Goal: Task Accomplishment & Management: Manage account settings

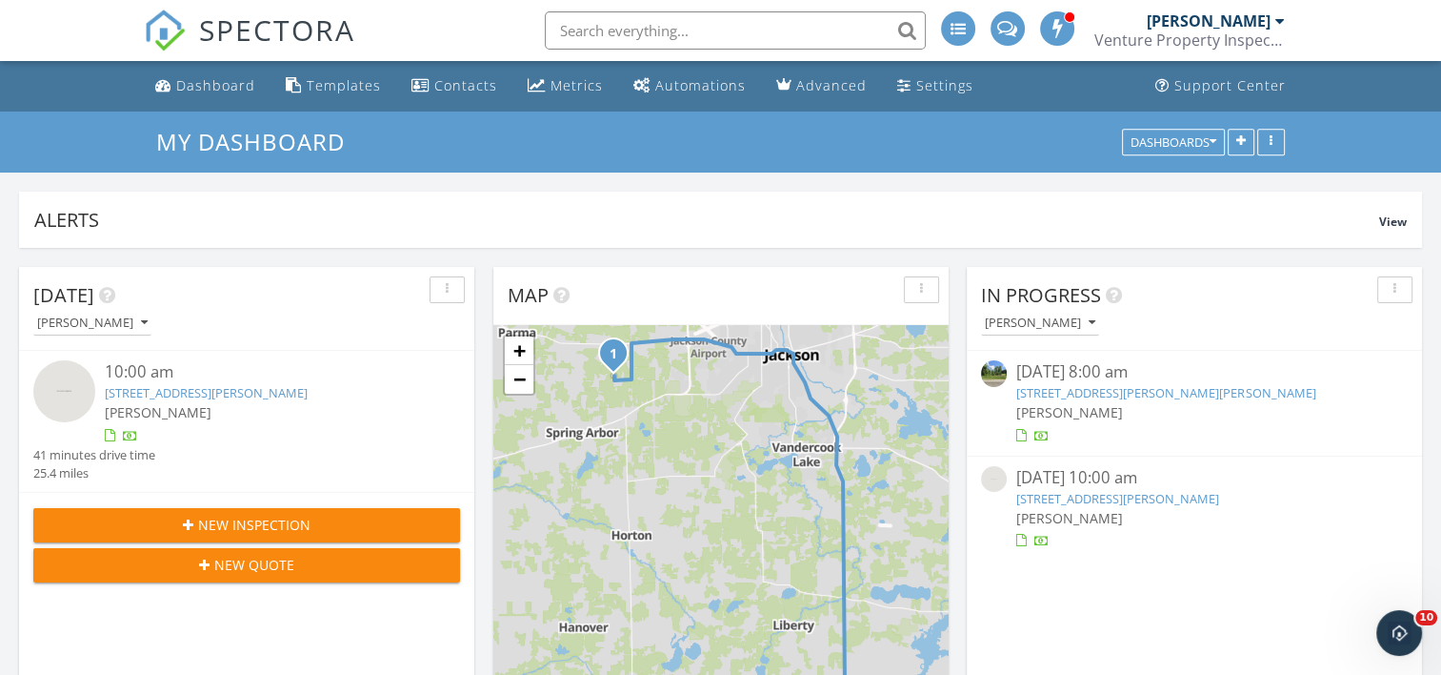
scroll to position [2192, 1471]
click at [187, 627] on div "[DATE] [PERSON_NAME] 10:00 am [STREET_ADDRESS][PERSON_NAME] [PERSON_NAME] 41 mi…" at bounding box center [246, 543] width 455 height 553
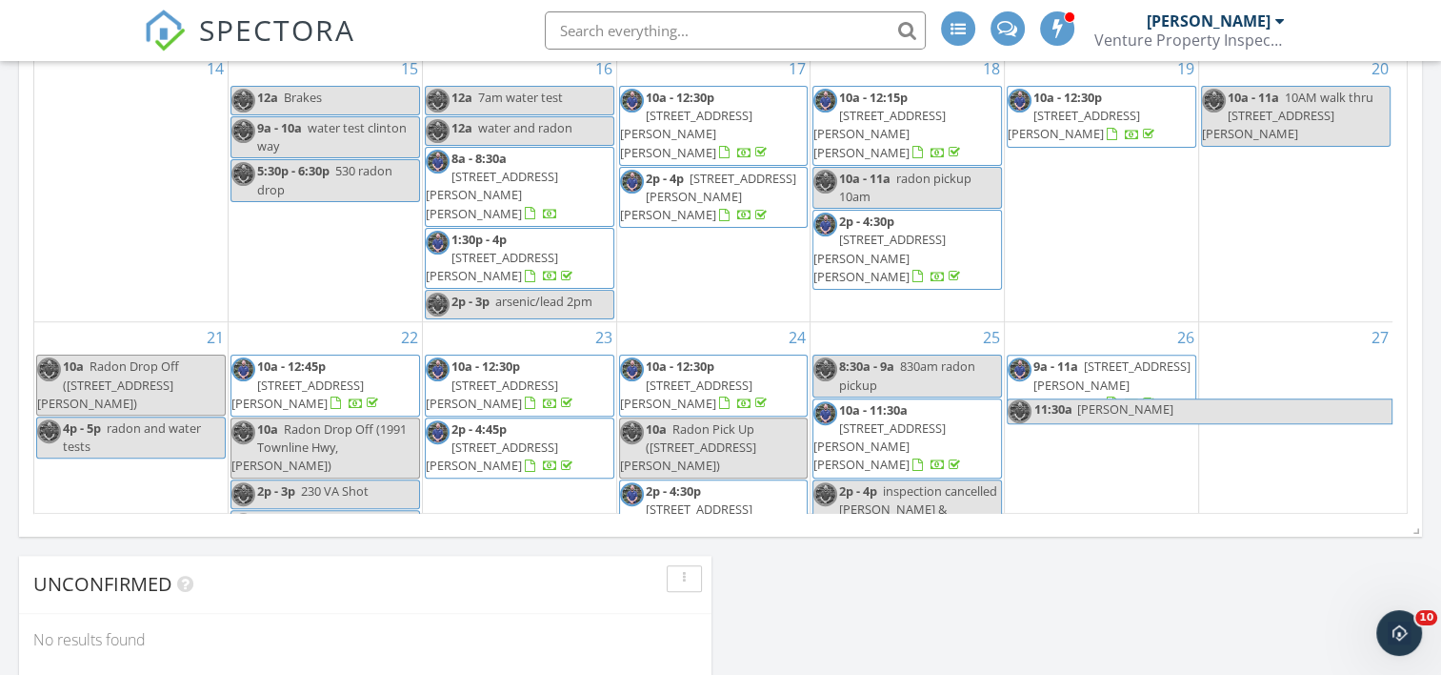
scroll to position [1239, 0]
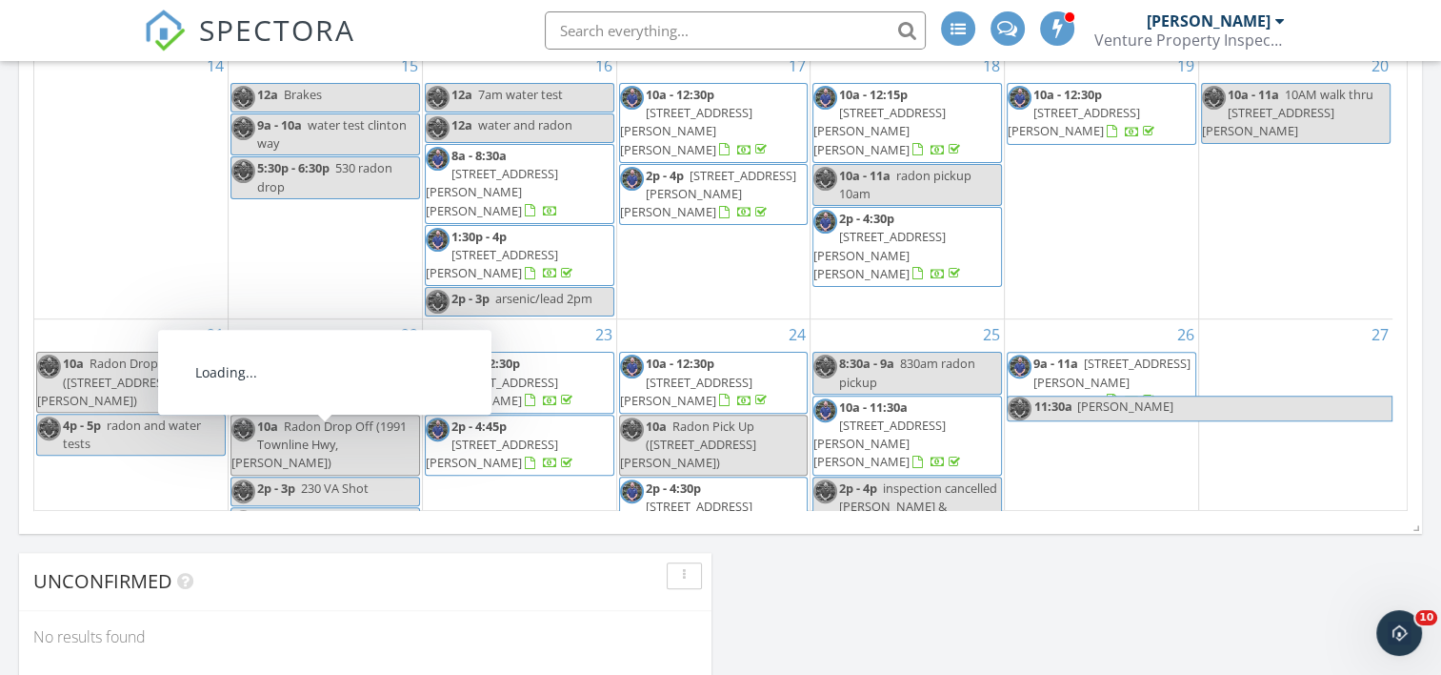
click at [343, 594] on span "[STREET_ADDRESS][PERSON_NAME]" at bounding box center [298, 611] width 132 height 35
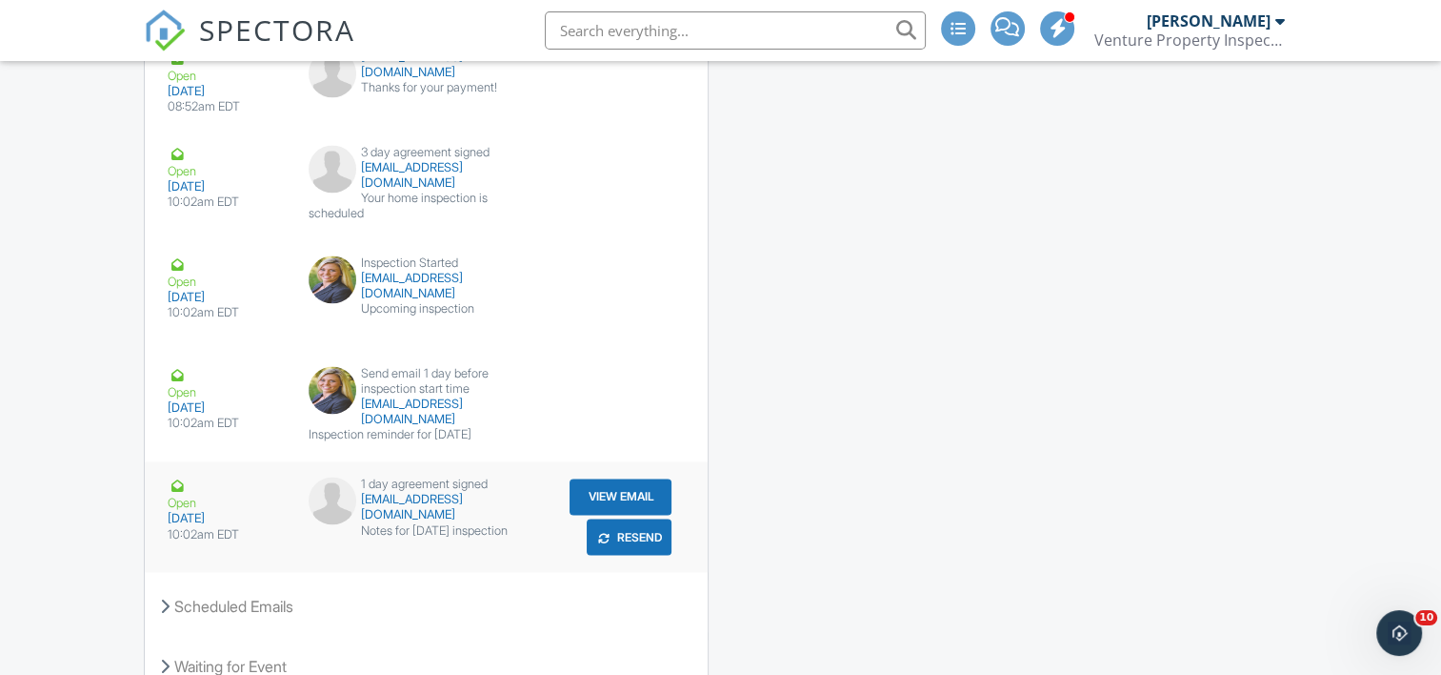
scroll to position [3172, 0]
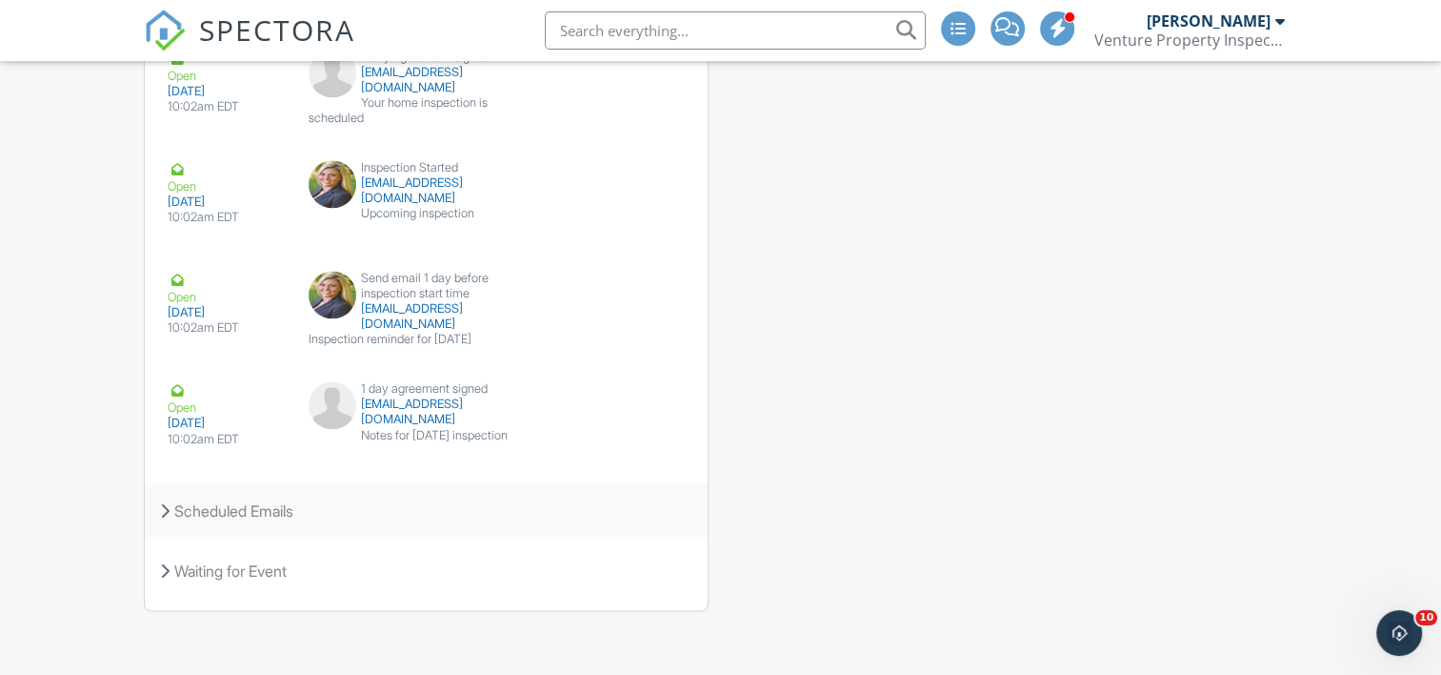
click at [162, 502] on icon at bounding box center [165, 509] width 10 height 15
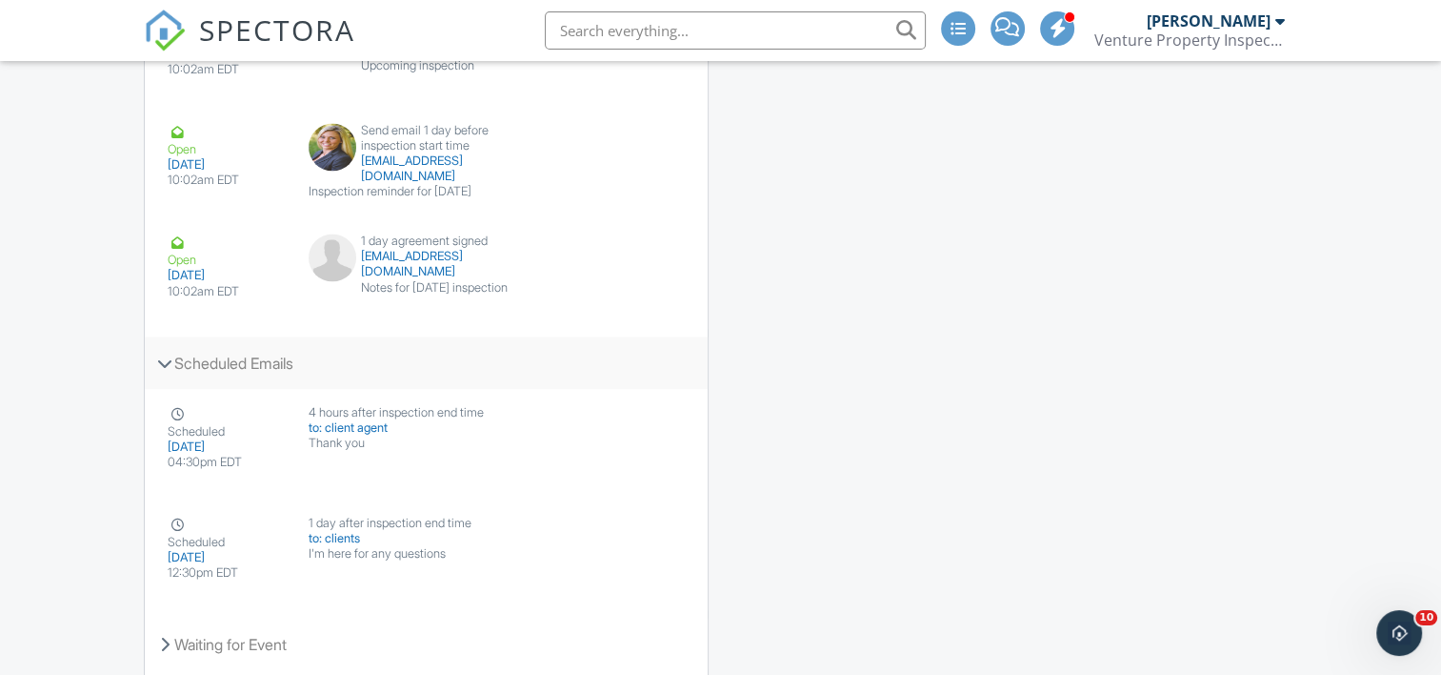
scroll to position [3362, 0]
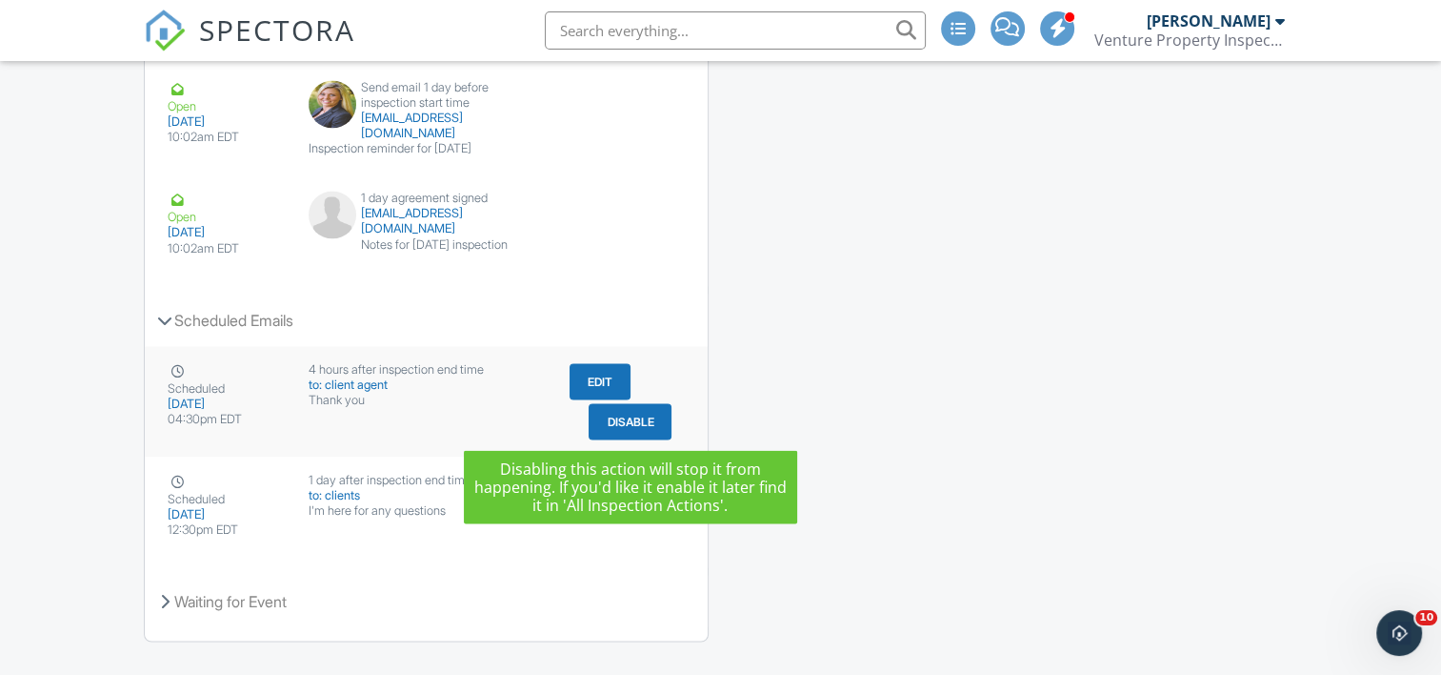
click at [614, 419] on button "Disable" at bounding box center [630, 421] width 83 height 36
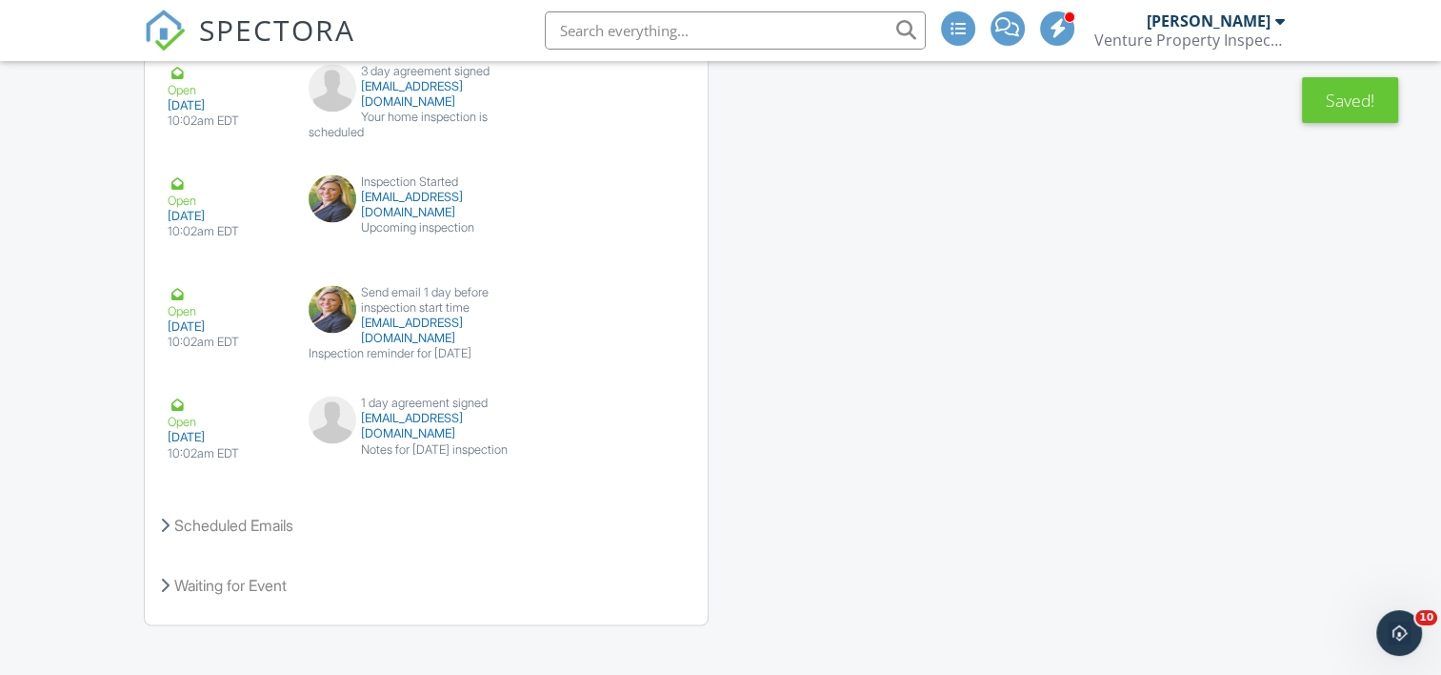
scroll to position [3172, 0]
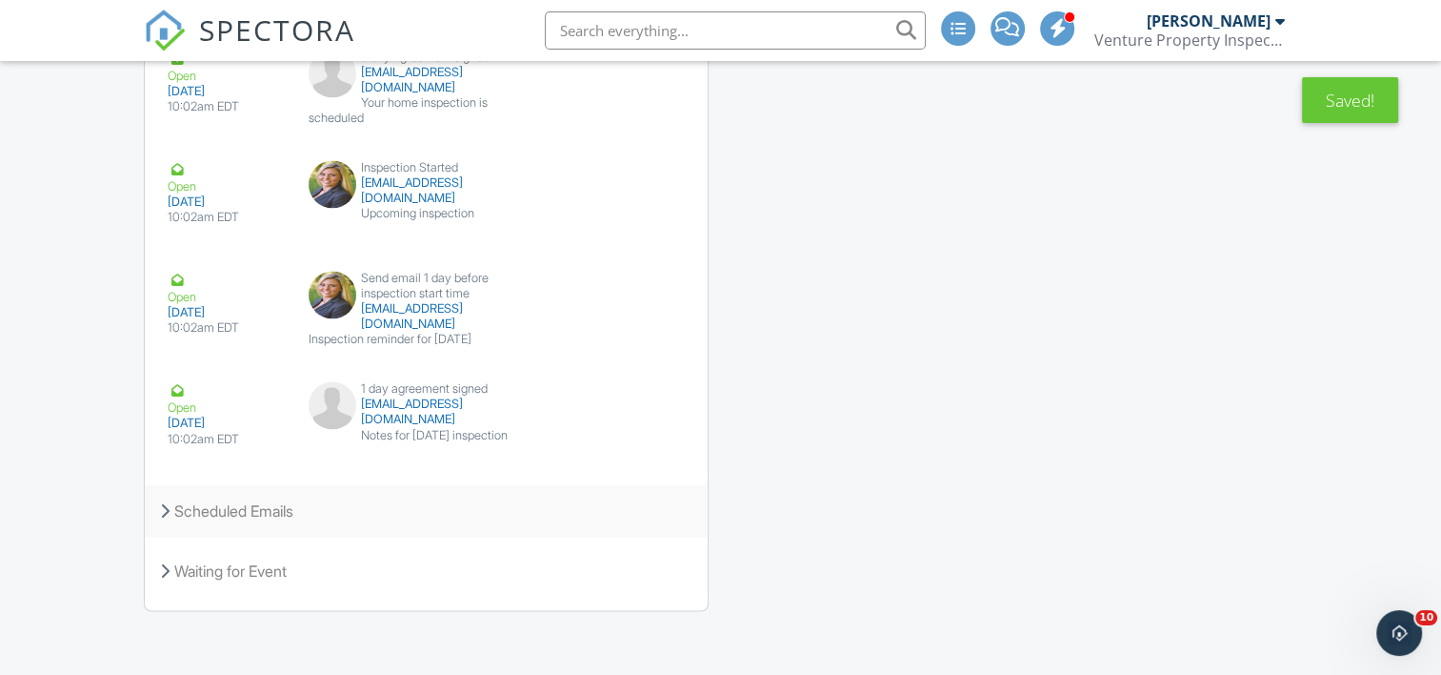
click at [163, 502] on icon at bounding box center [165, 509] width 10 height 15
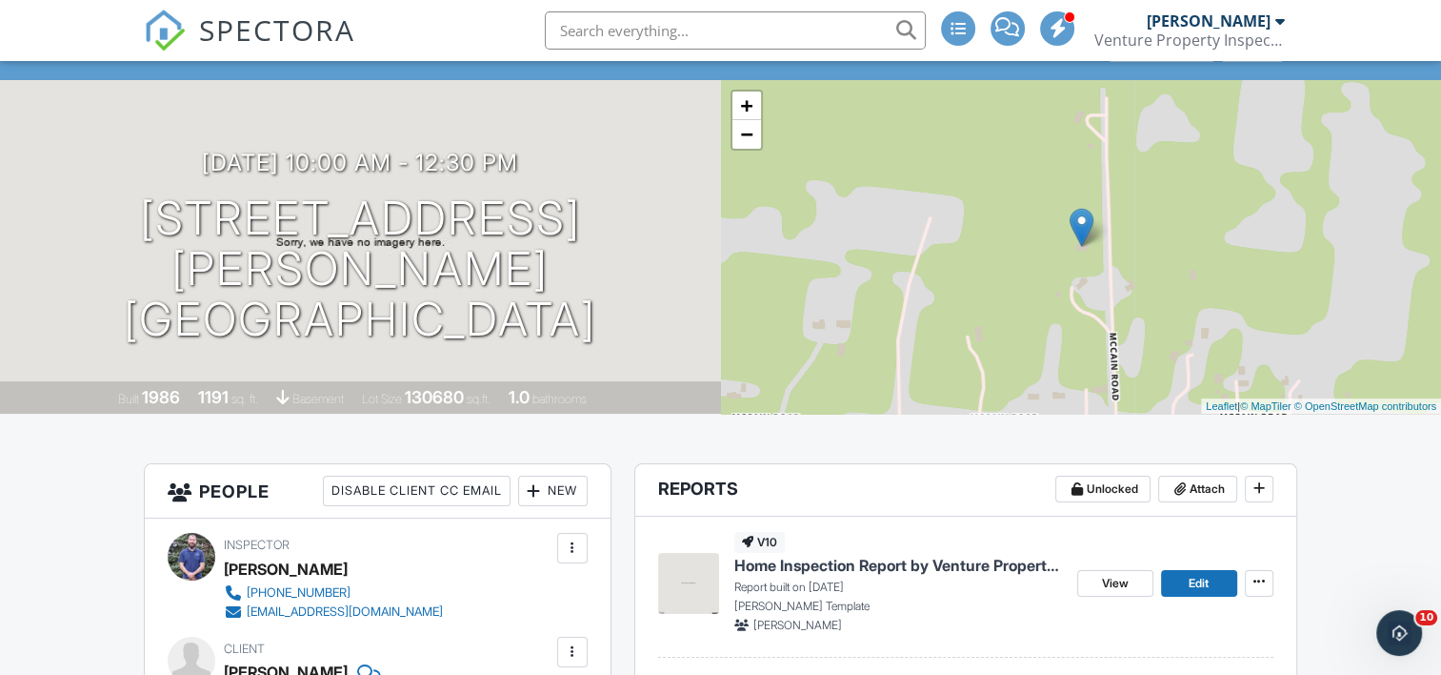
scroll to position [0, 0]
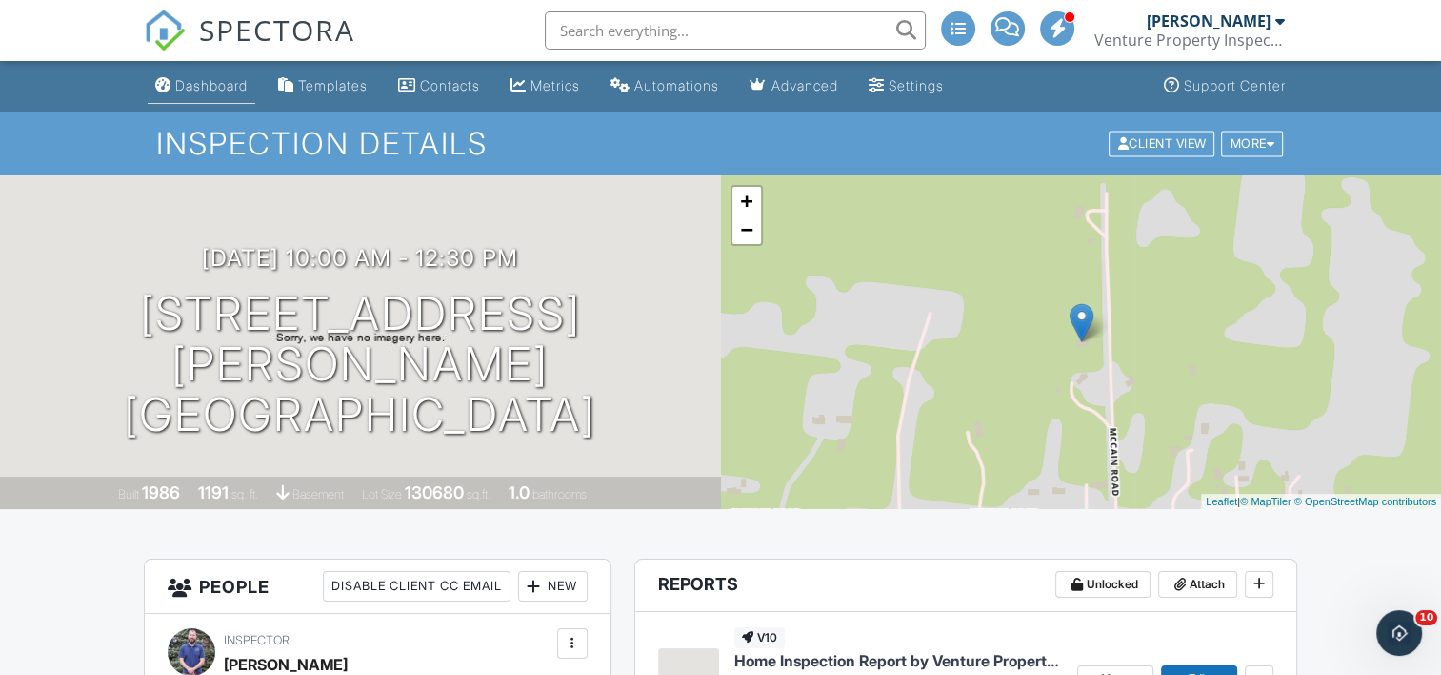
click at [199, 83] on div "Dashboard" at bounding box center [211, 85] width 72 height 16
